Goal: Task Accomplishment & Management: Manage account settings

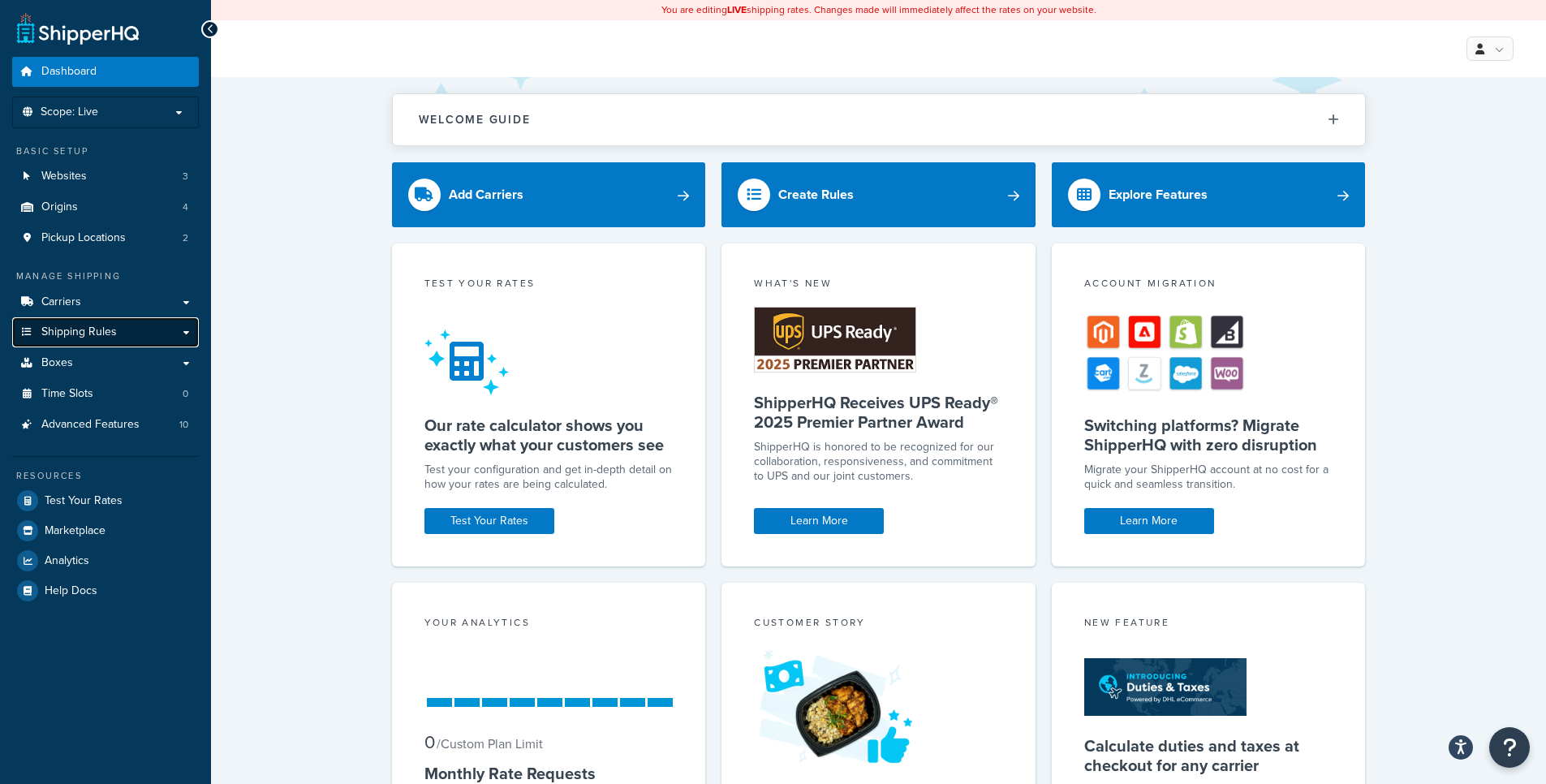
click at [143, 336] on link "Shipping Rules" at bounding box center [105, 332] width 186 height 30
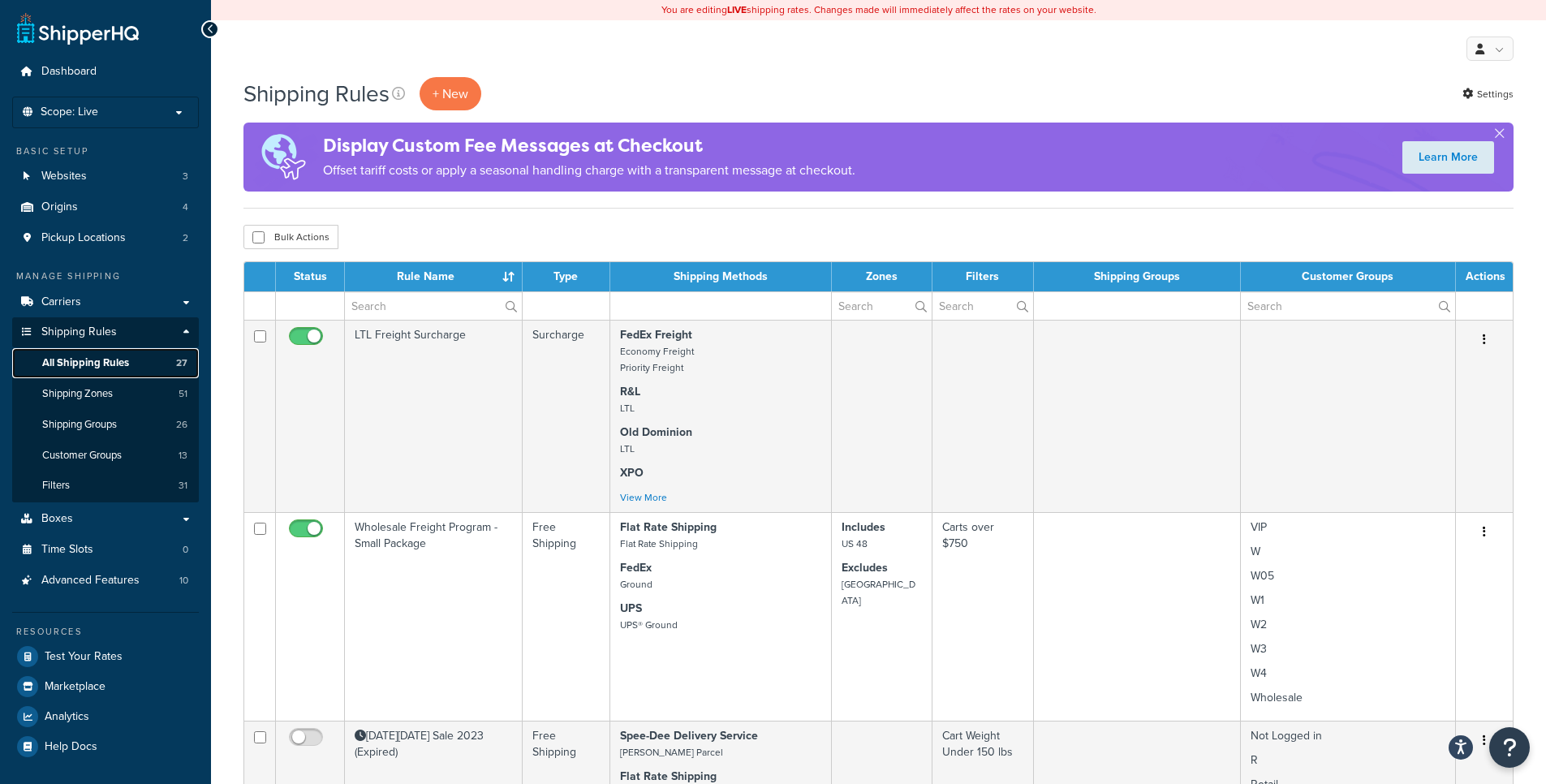
click at [130, 356] on link "All Shipping Rules 27" at bounding box center [105, 363] width 186 height 30
click at [75, 305] on span "Carriers" at bounding box center [60, 302] width 39 height 14
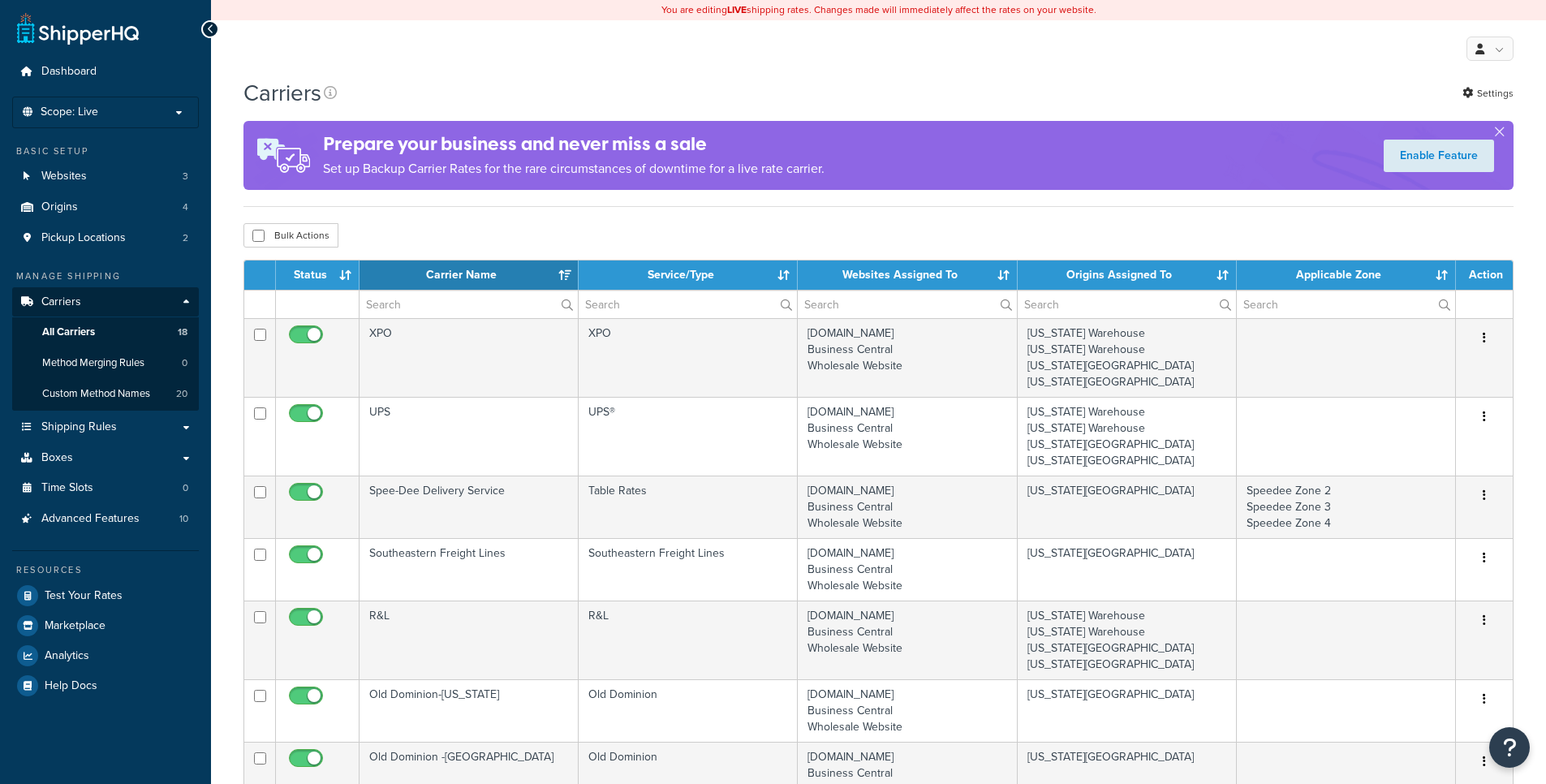
select select "15"
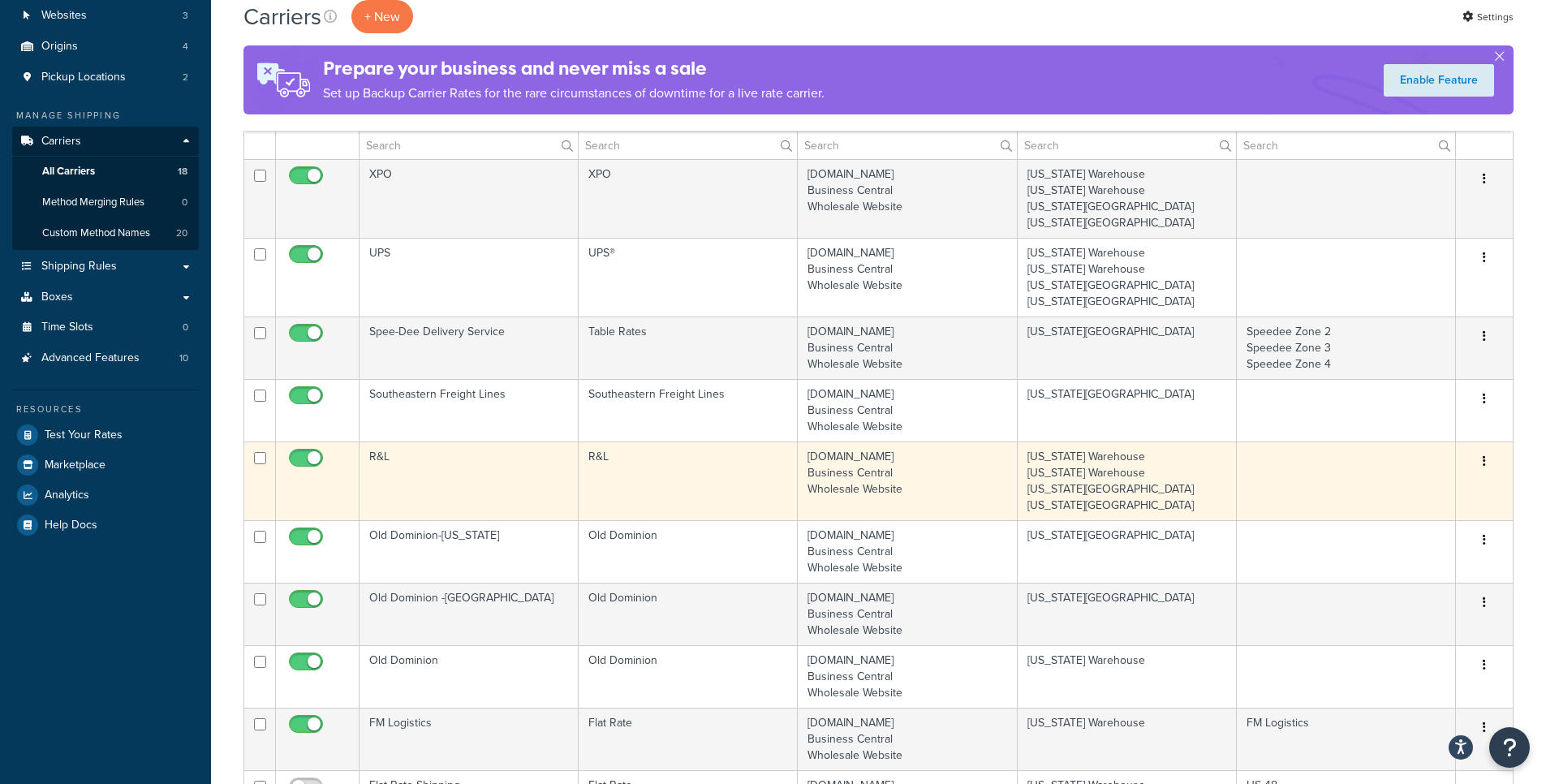
scroll to position [195, 0]
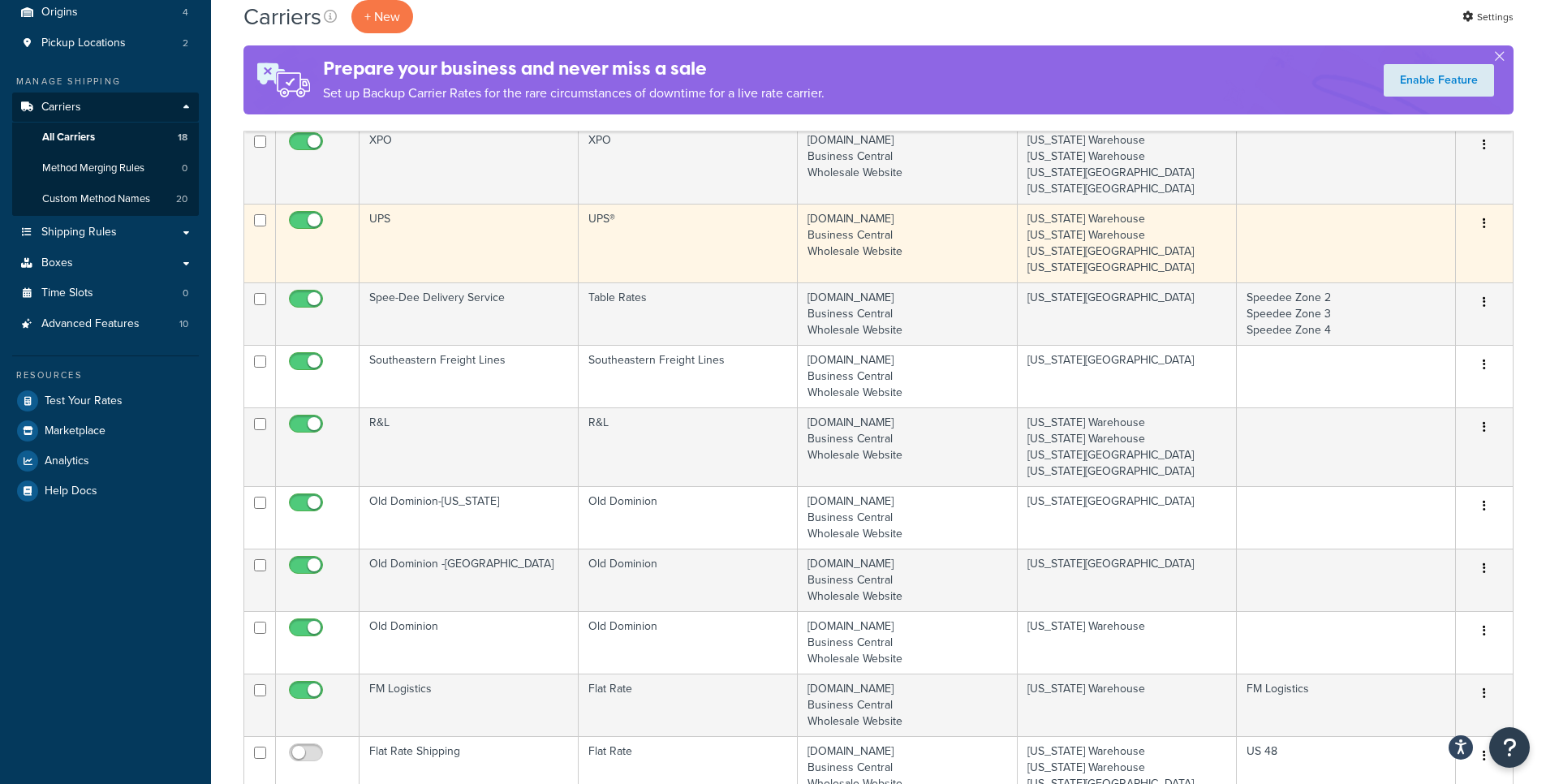
click at [1481, 225] on button "button" at bounding box center [1485, 224] width 23 height 26
click at [1445, 254] on link "Edit" at bounding box center [1418, 257] width 129 height 33
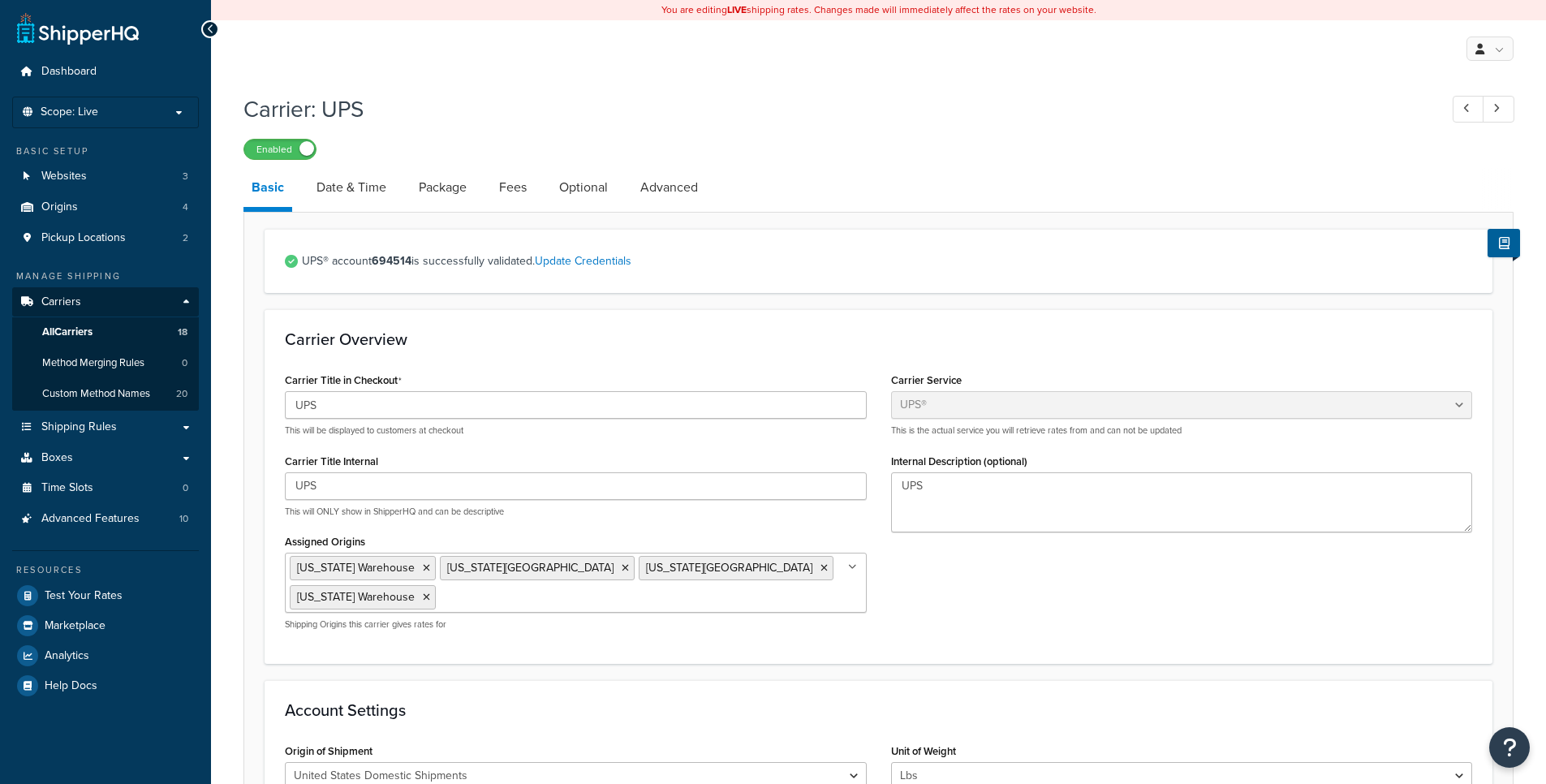
select select "ups"
click at [365, 194] on link "Date & Time" at bounding box center [352, 187] width 86 height 39
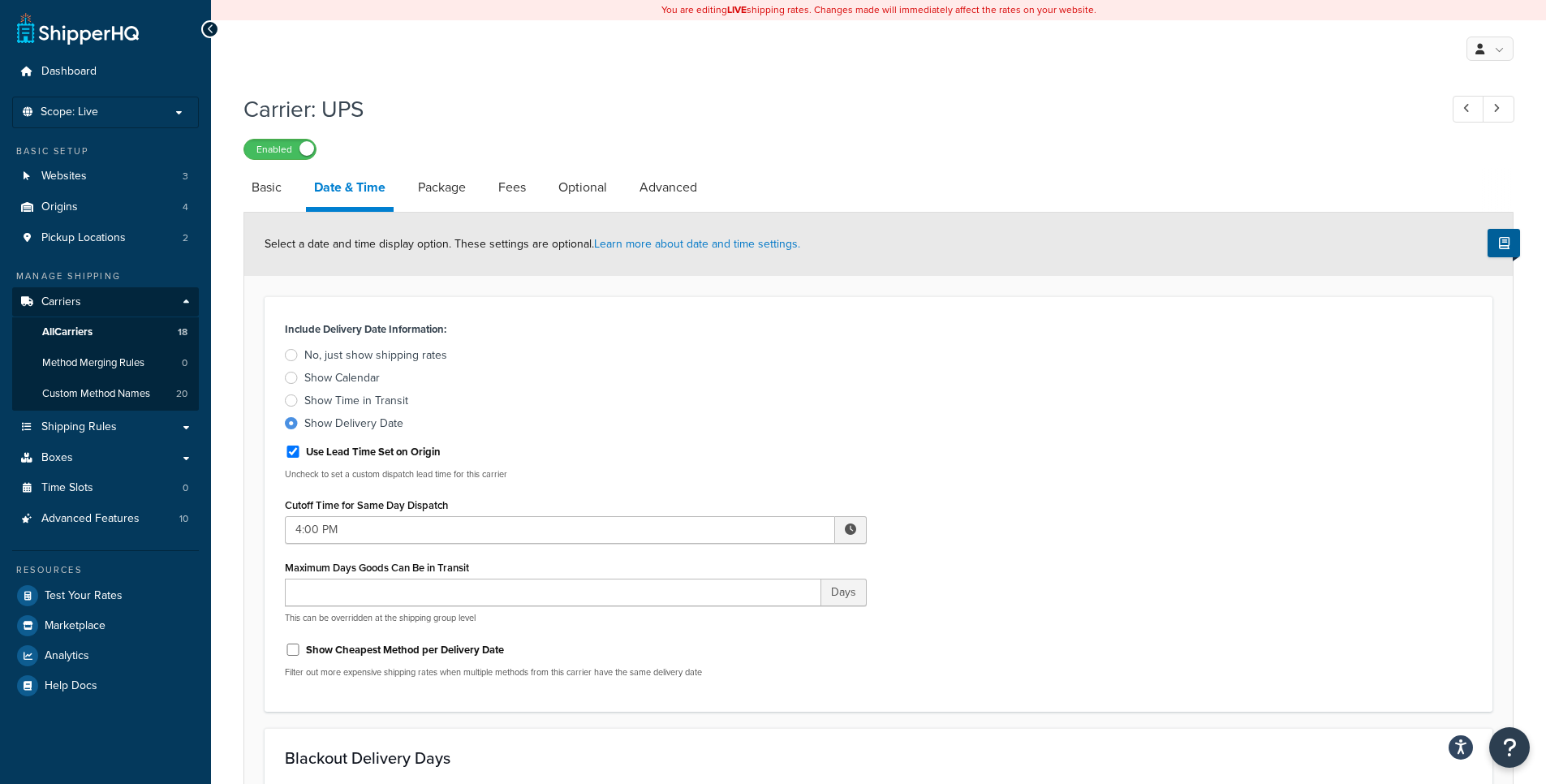
click at [282, 187] on link "Basic" at bounding box center [266, 187] width 46 height 39
select select "ups"
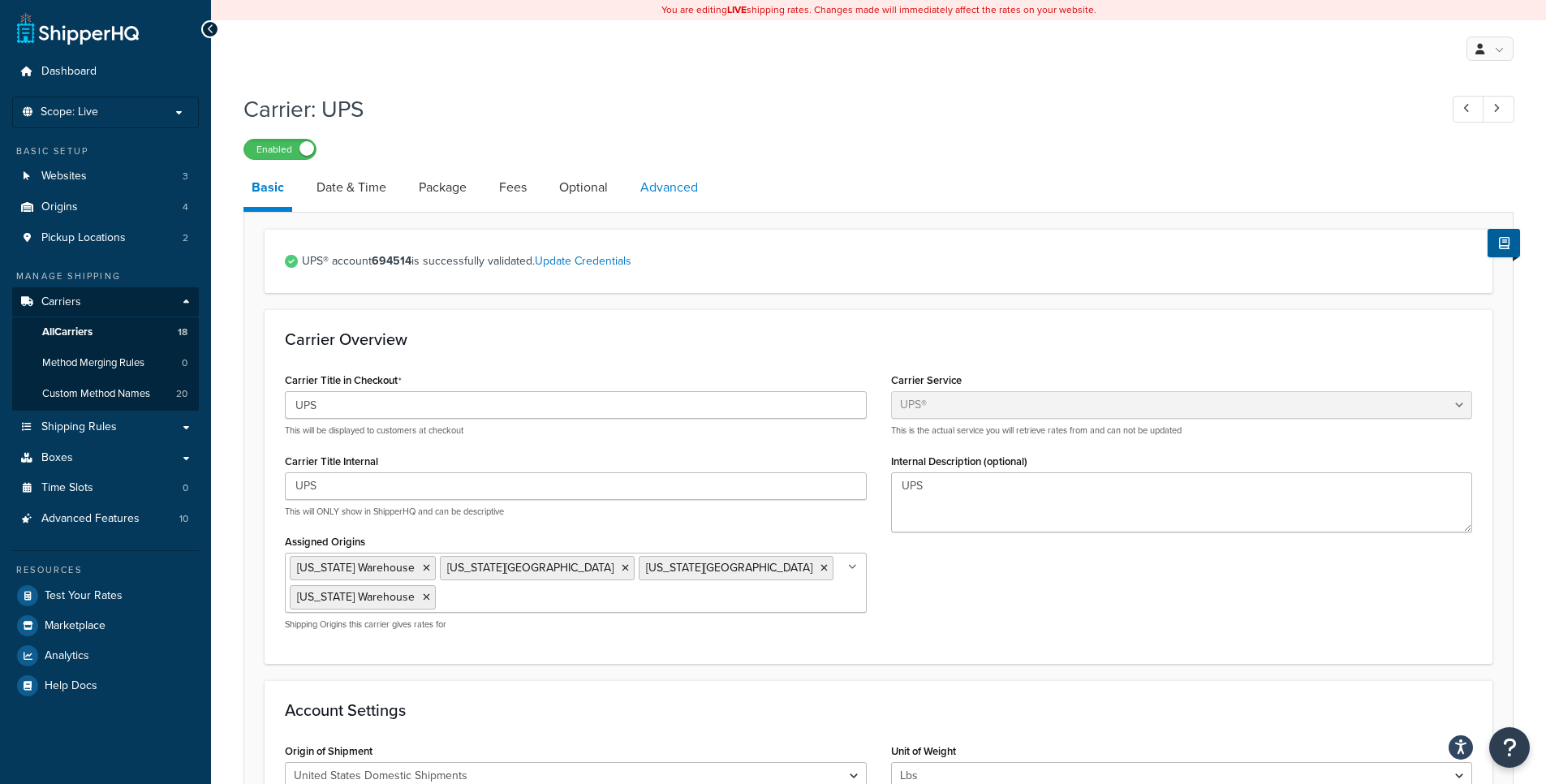
click at [671, 187] on link "Advanced" at bounding box center [669, 187] width 73 height 39
select select "false"
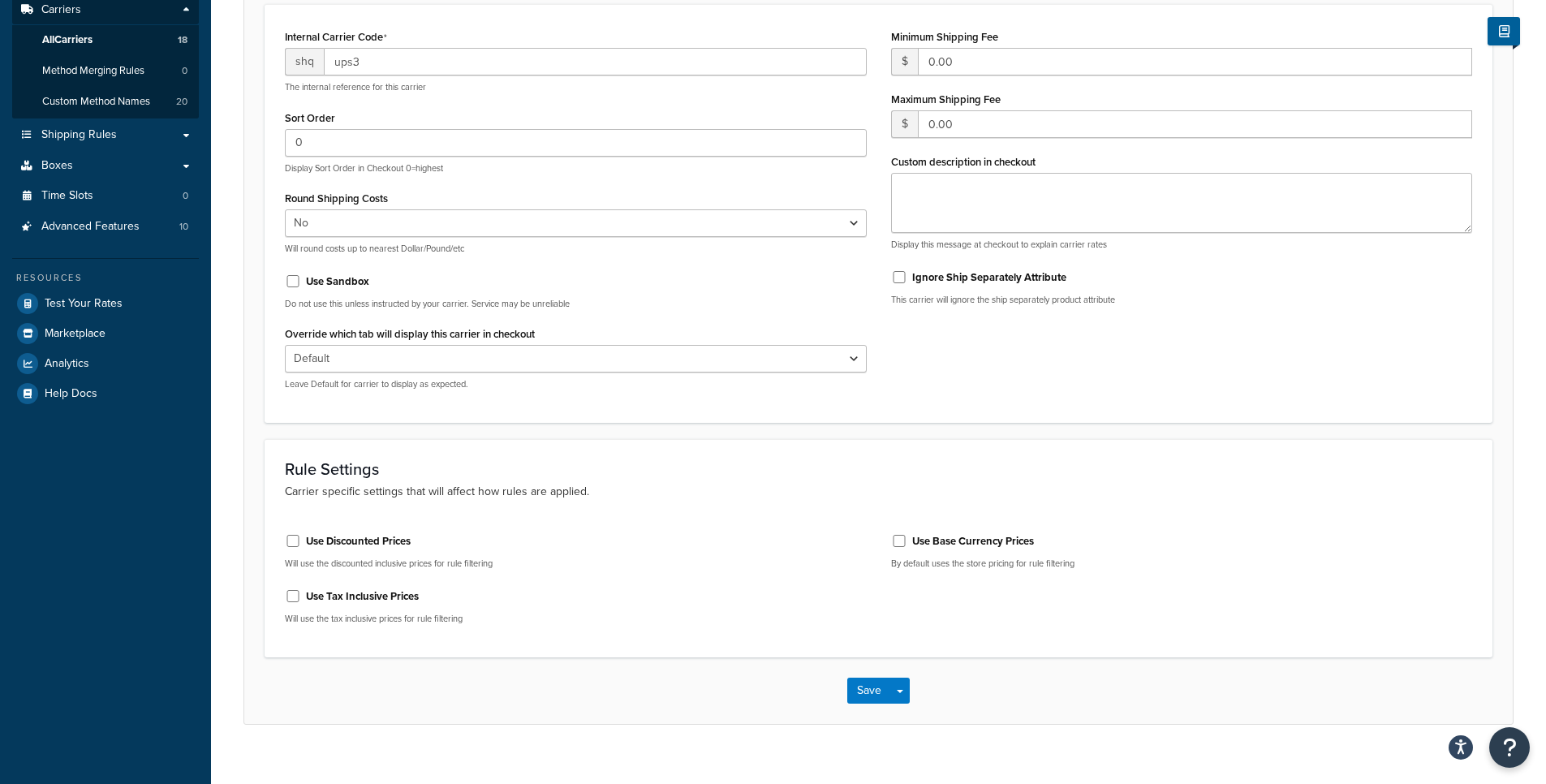
scroll to position [97, 0]
